Goal: Information Seeking & Learning: Find specific page/section

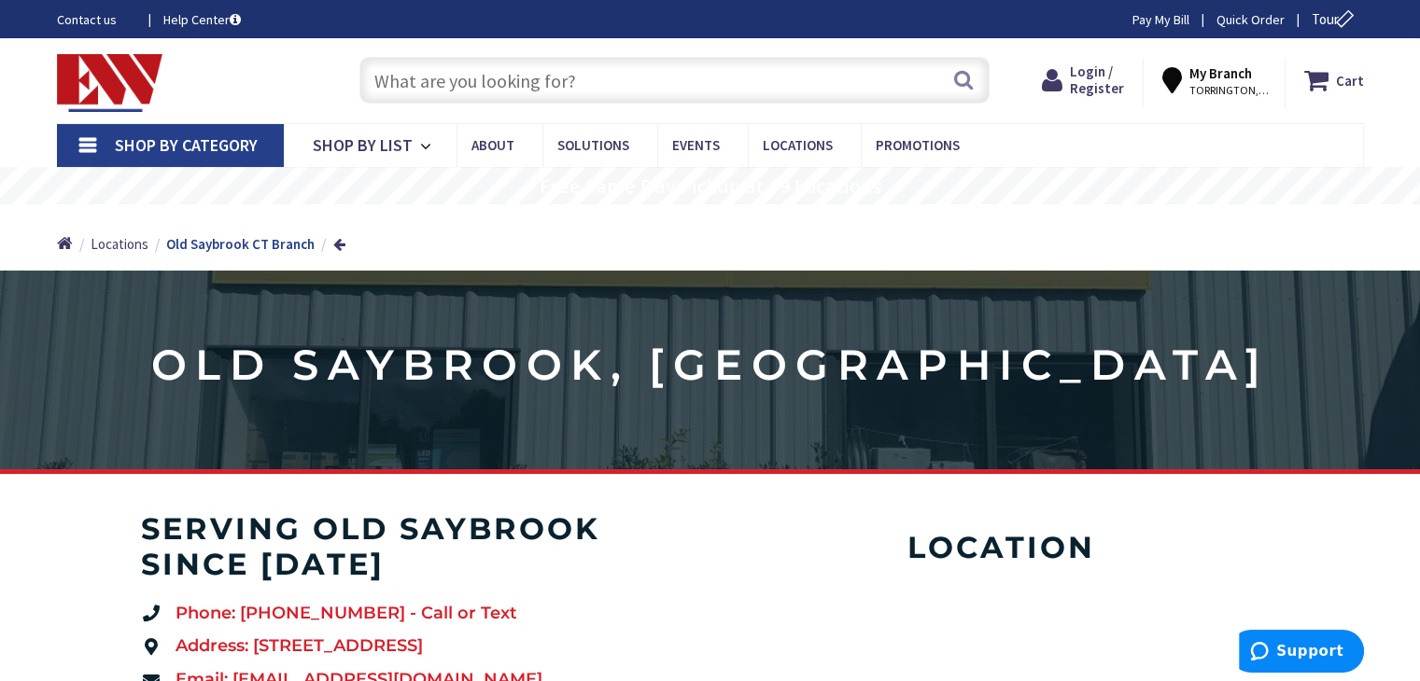
click at [555, 64] on input "text" at bounding box center [674, 80] width 630 height 47
click at [647, 73] on input "text" at bounding box center [674, 80] width 630 height 47
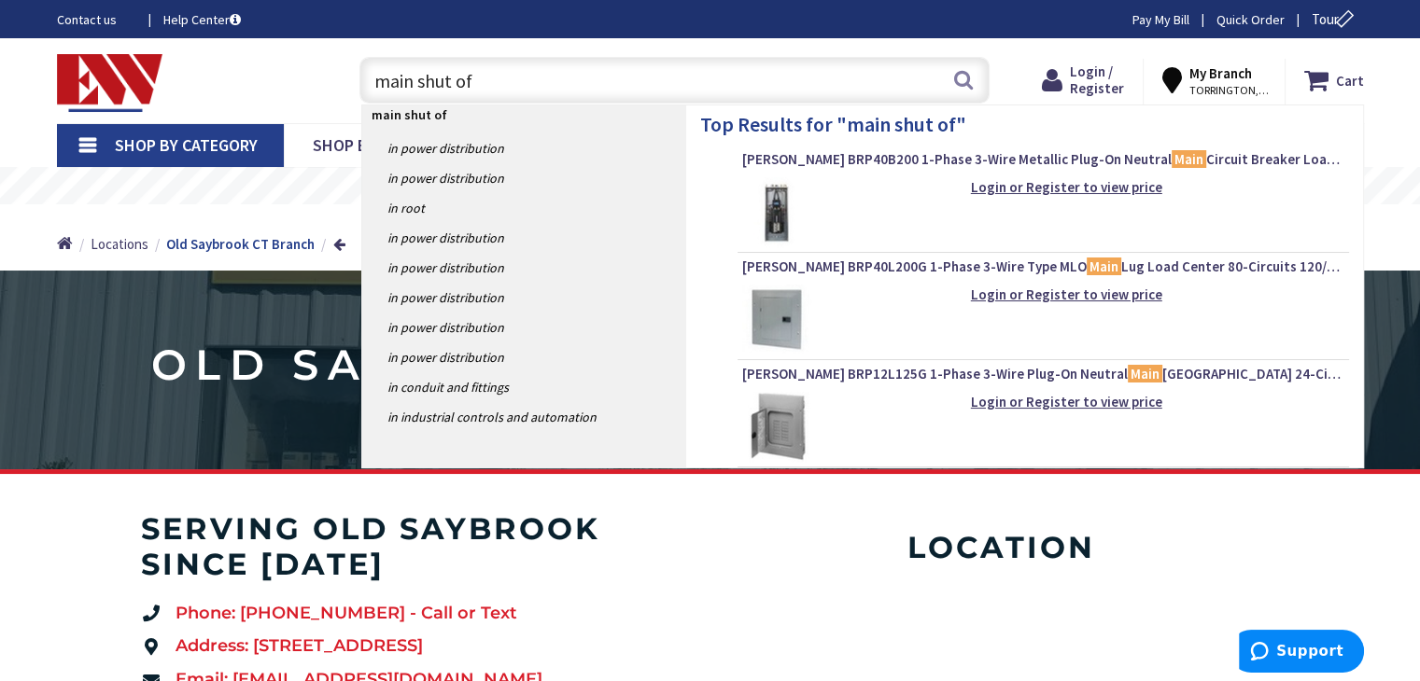
type input "main shut off"
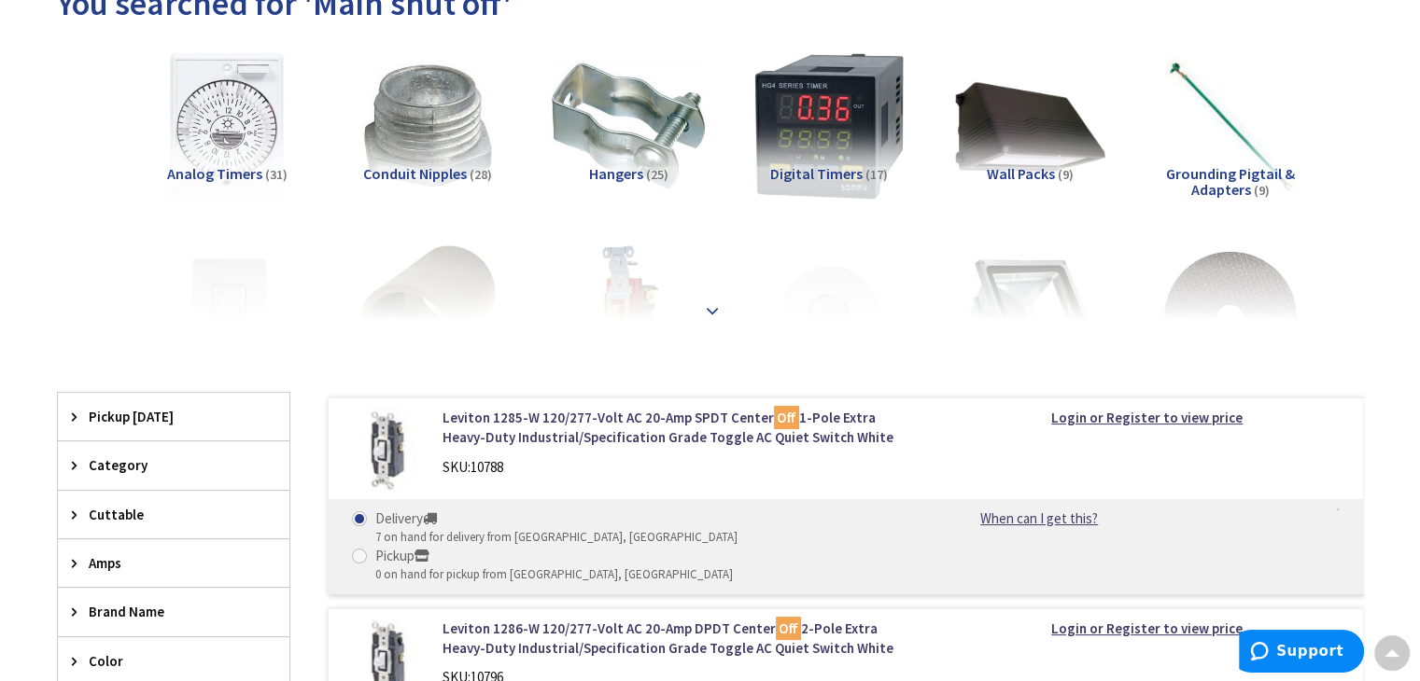
scroll to position [280, 0]
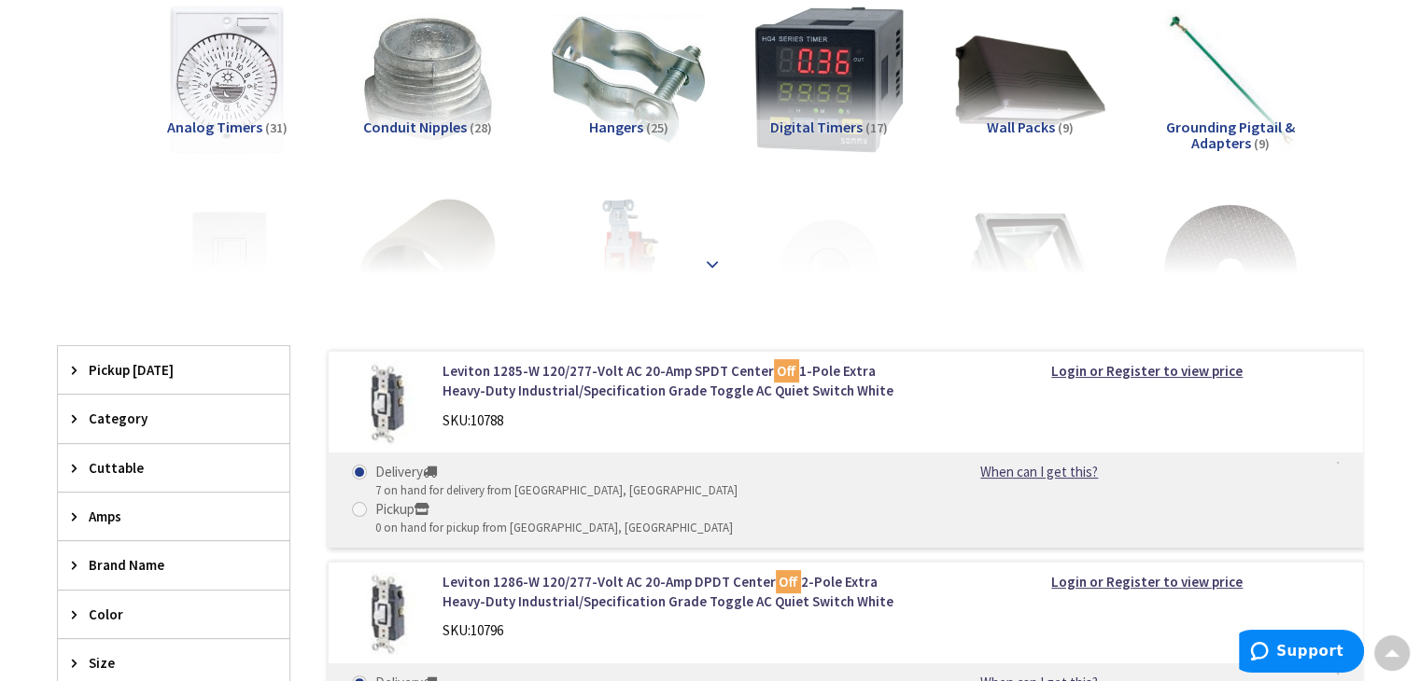
click at [727, 262] on div at bounding box center [711, 223] width 1214 height 103
click at [719, 262] on strong at bounding box center [712, 264] width 22 height 21
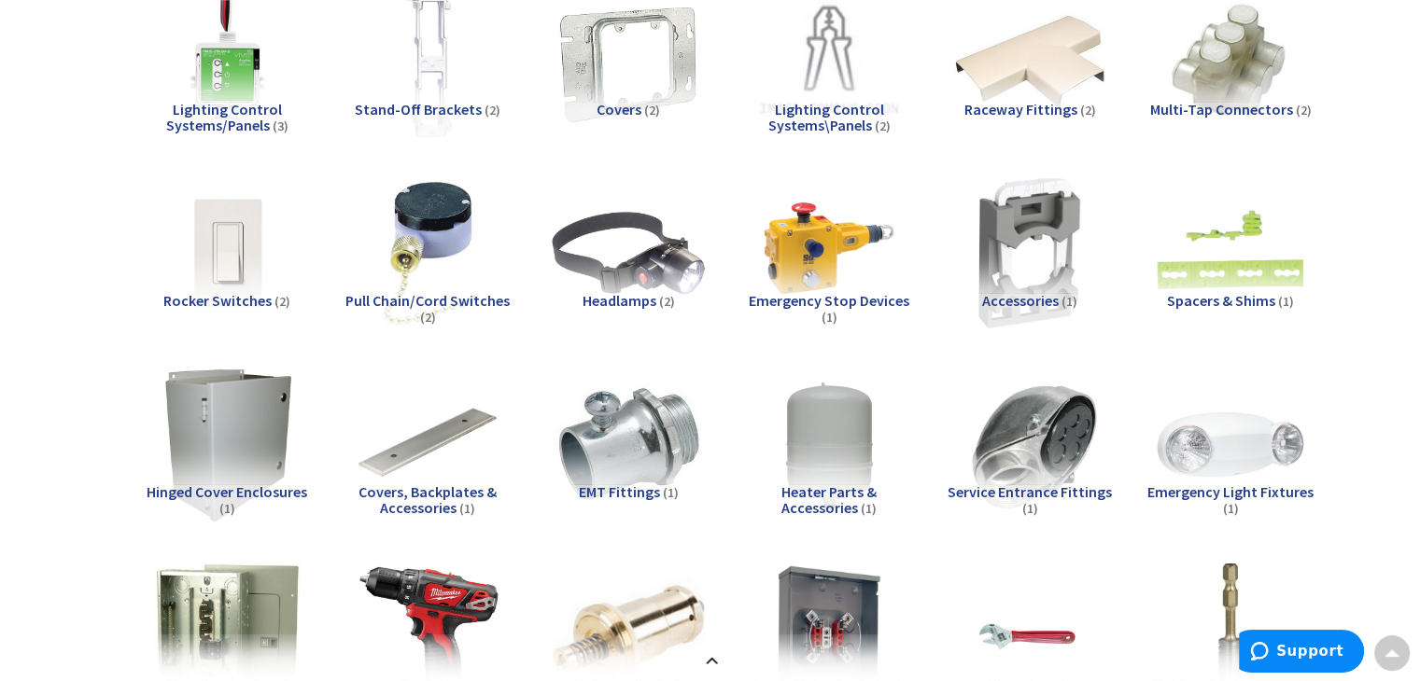
scroll to position [1214, 0]
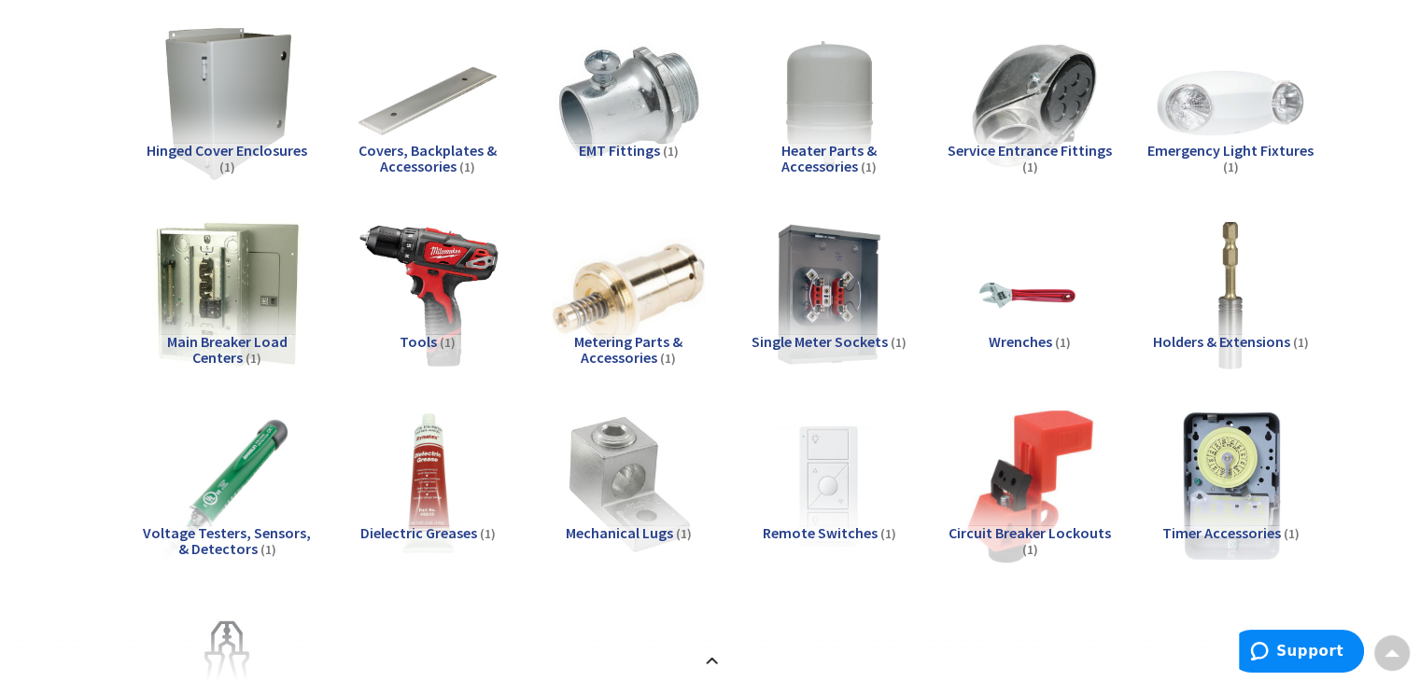
click at [167, 338] on span "Main Breaker Load Centers" at bounding box center [227, 349] width 120 height 35
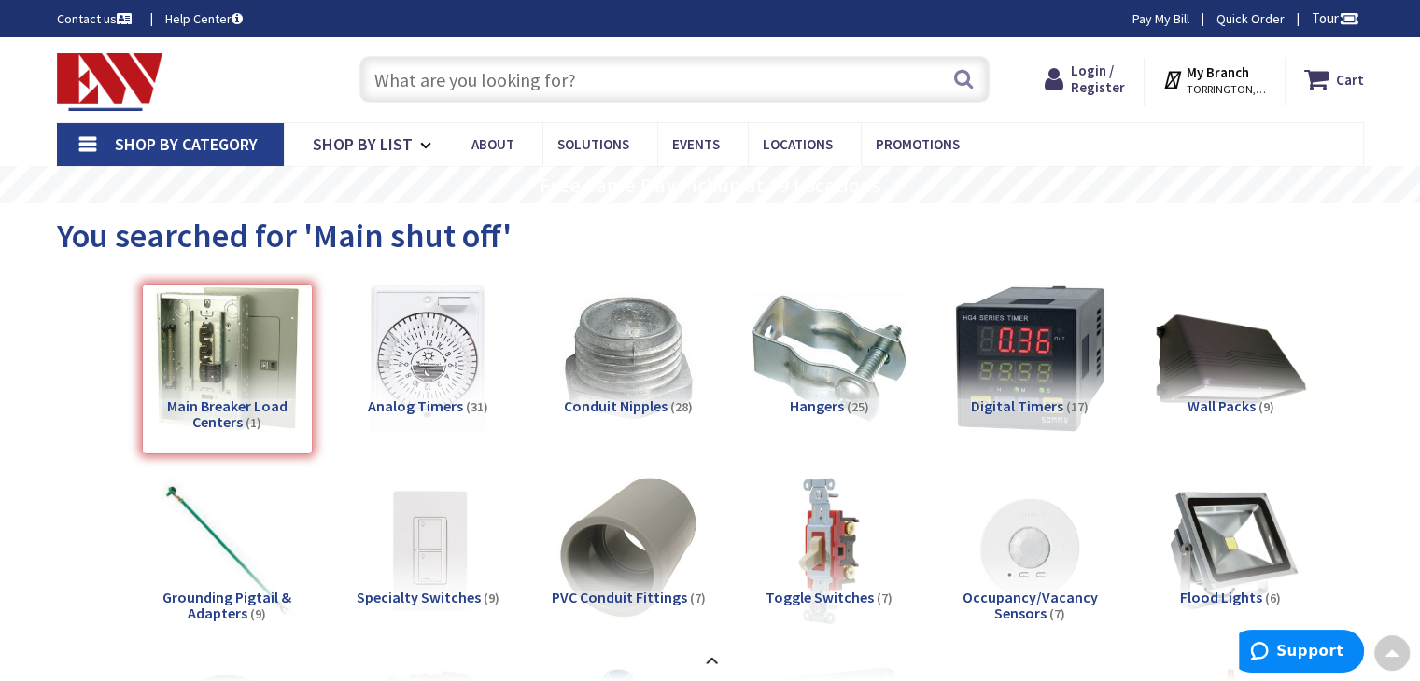
scroll to position [0, 0]
